Goal: Information Seeking & Learning: Learn about a topic

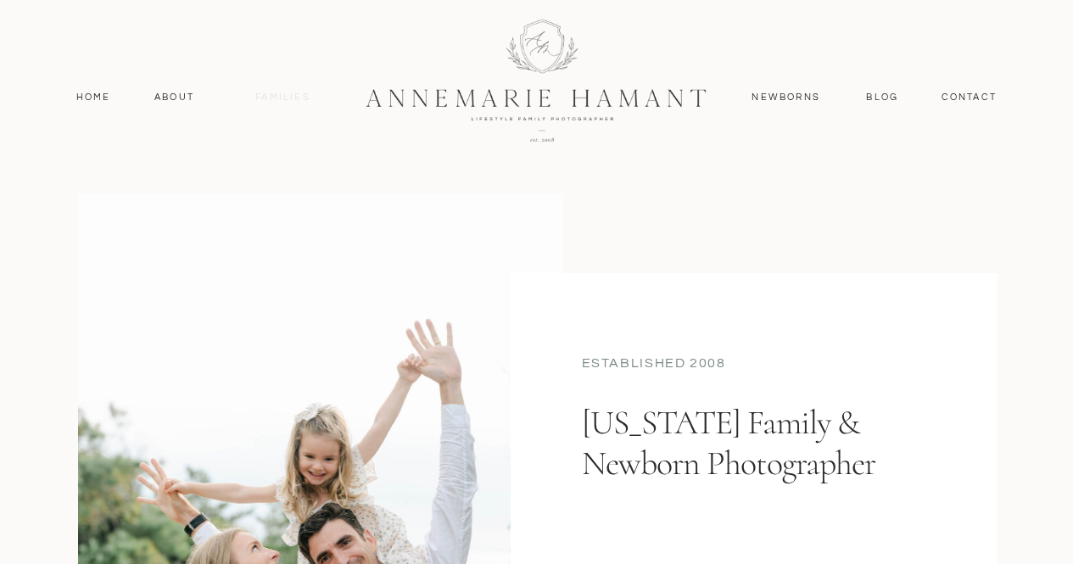
click at [282, 90] on nav "Families" at bounding box center [283, 97] width 76 height 15
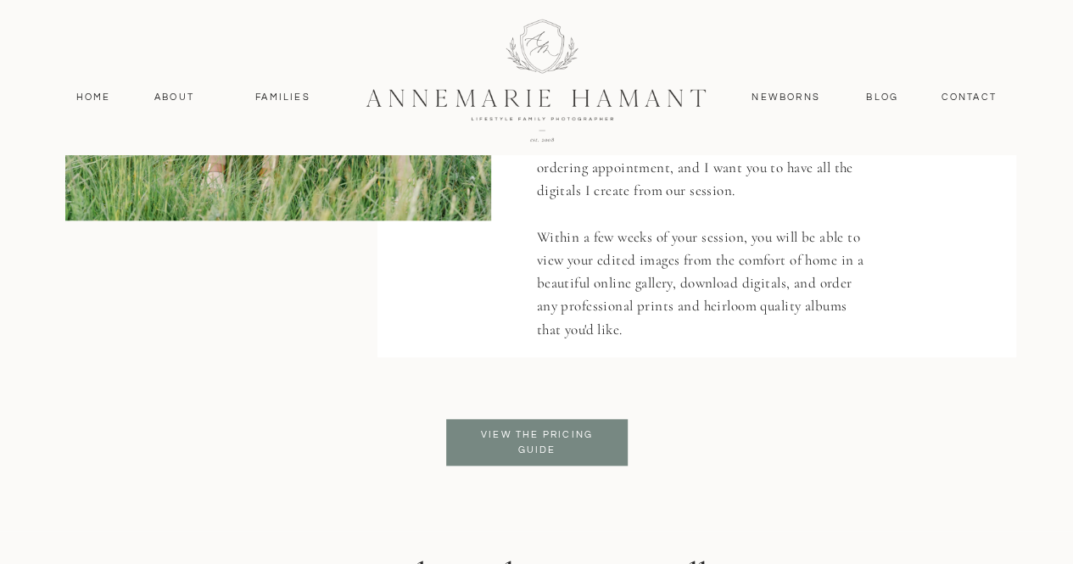
scroll to position [3941, 0]
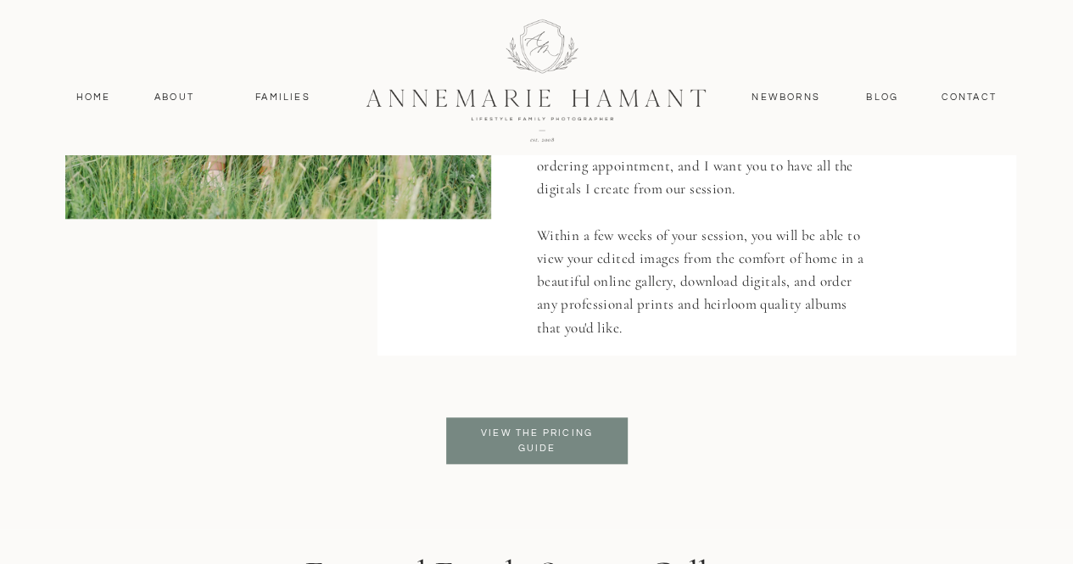
click at [550, 426] on p "View the pricing guide" at bounding box center [537, 441] width 138 height 31
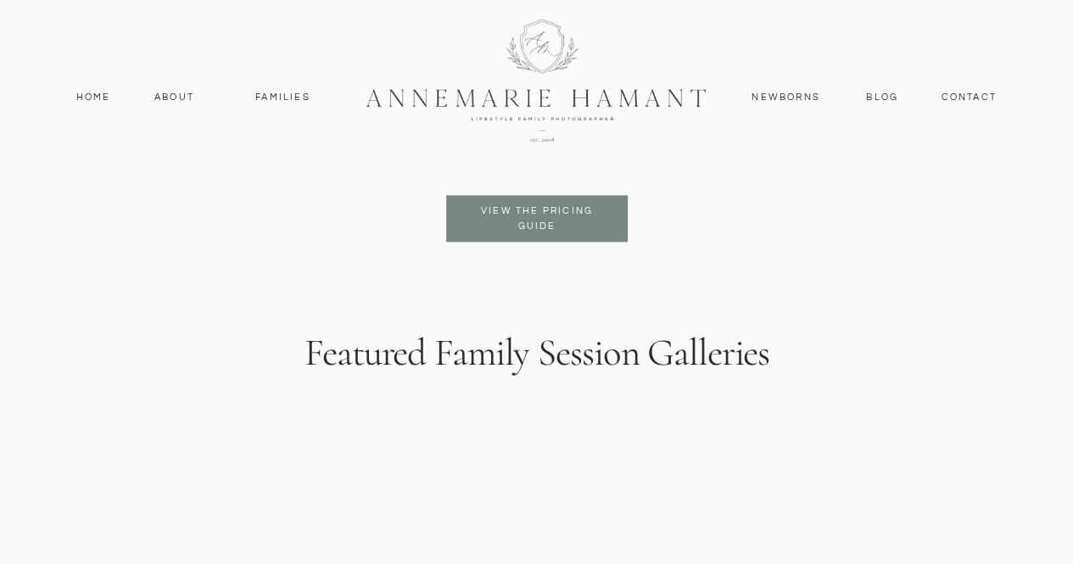
scroll to position [4163, 0]
click at [571, 210] on p "View the pricing guide" at bounding box center [537, 219] width 138 height 31
